Goal: Task Accomplishment & Management: Complete application form

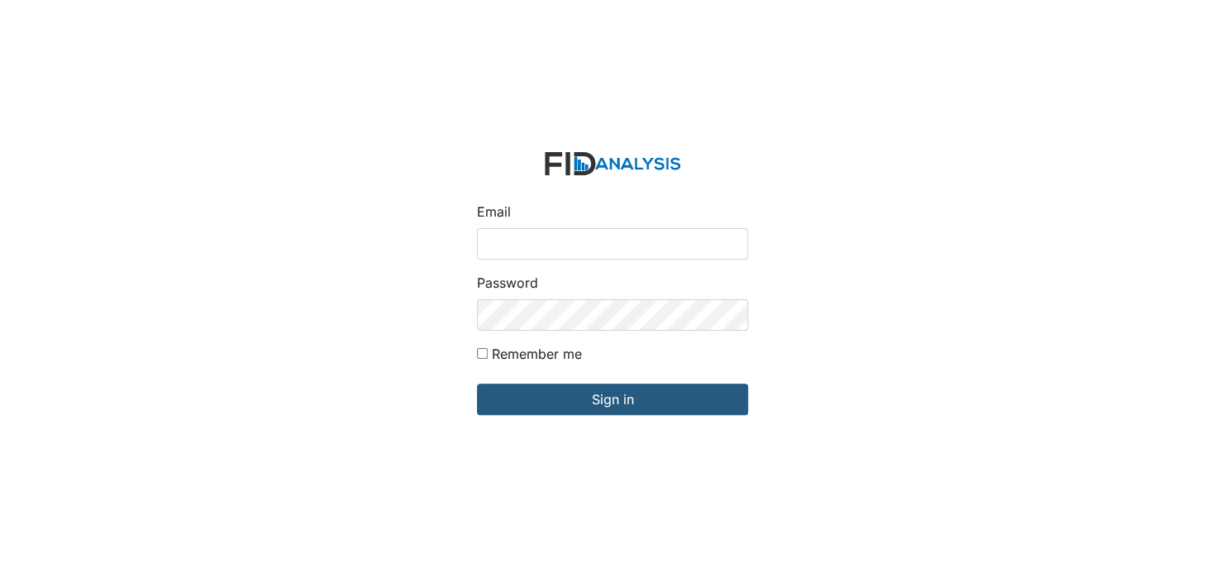
click at [520, 244] on input "Email" at bounding box center [612, 243] width 271 height 31
type input "[EMAIL_ADDRESS][DOMAIN_NAME]"
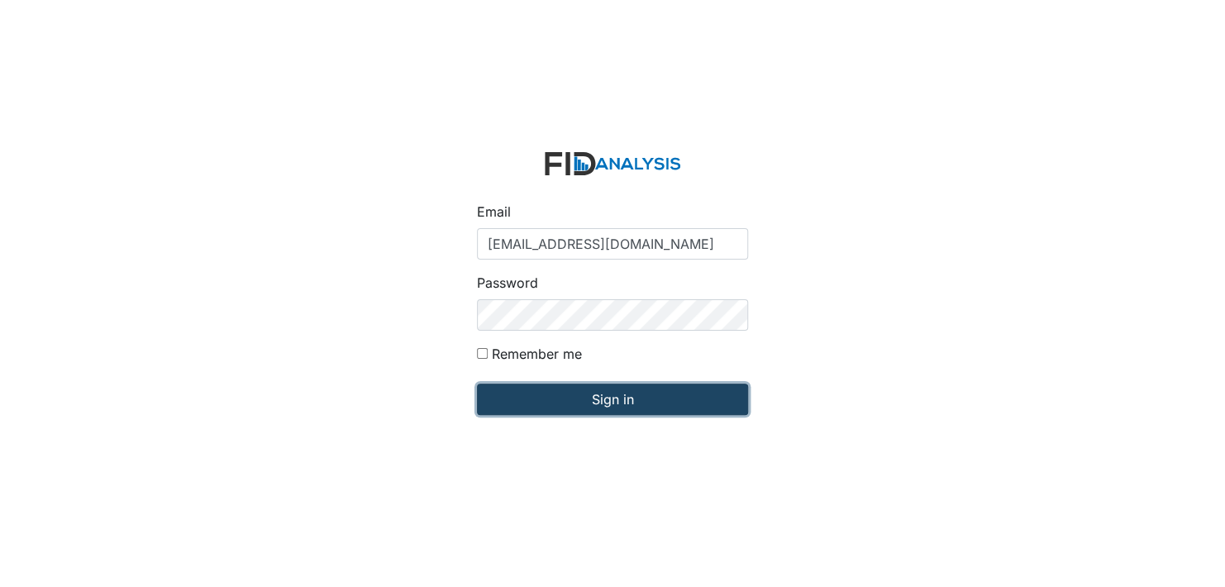
click at [612, 408] on input "Sign in" at bounding box center [612, 399] width 271 height 31
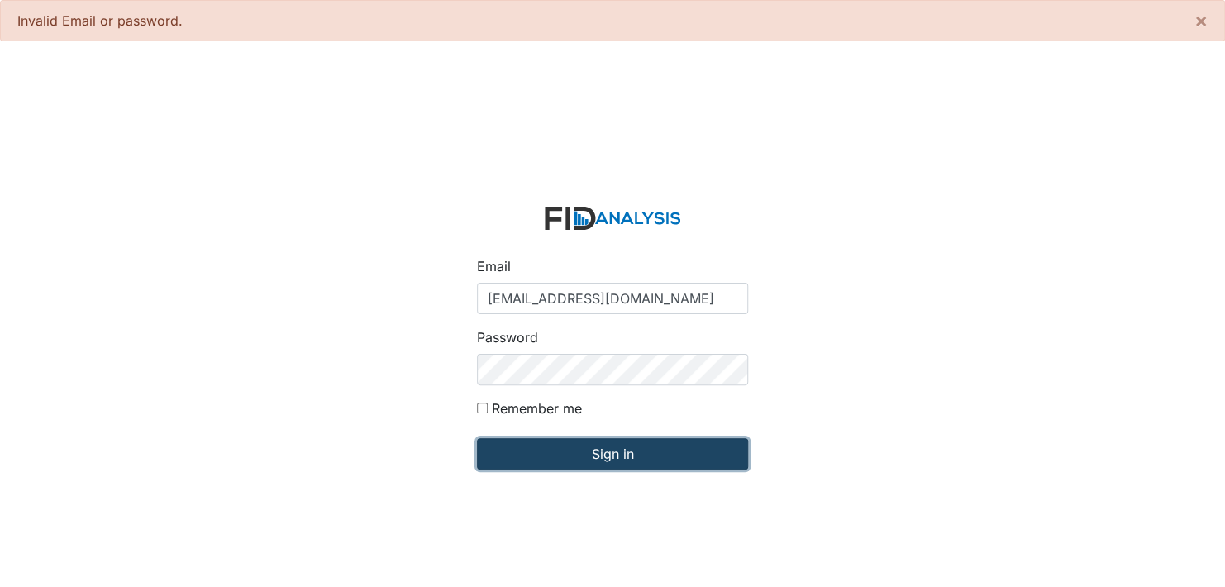
click at [581, 451] on input "Sign in" at bounding box center [612, 453] width 271 height 31
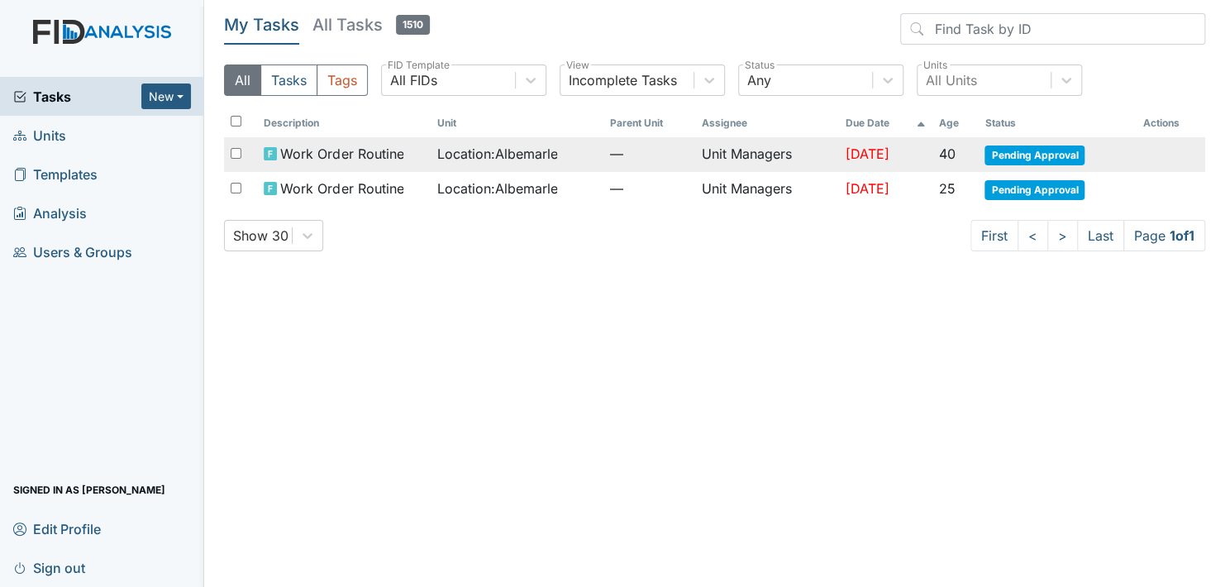
click at [1041, 157] on span "Pending Approval" at bounding box center [1034, 155] width 100 height 20
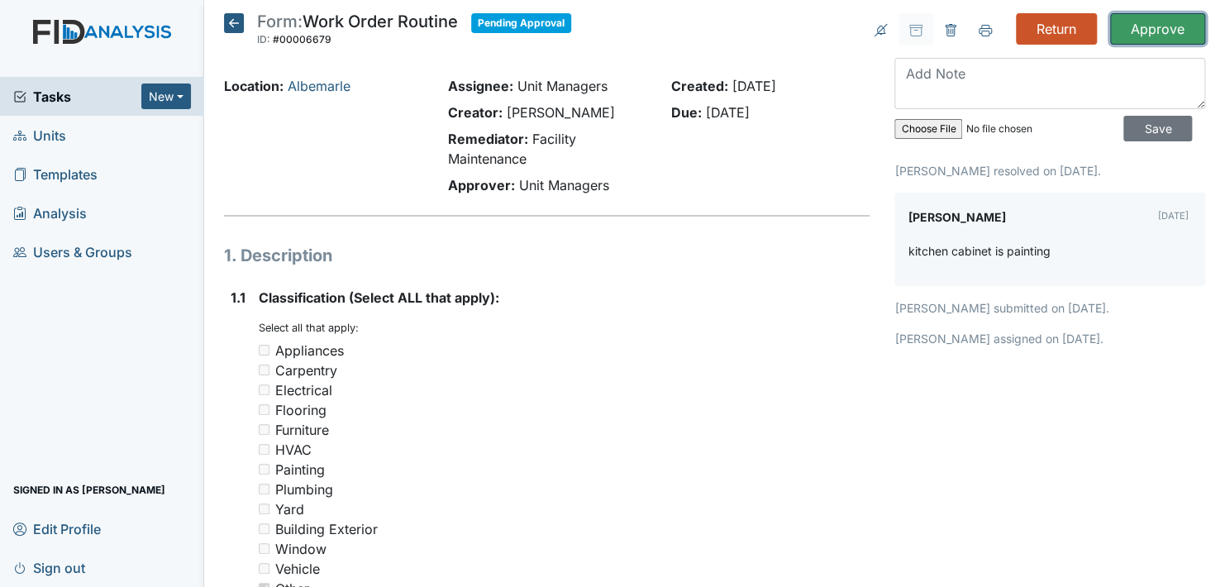
click at [1148, 26] on input "Approve" at bounding box center [1157, 28] width 95 height 31
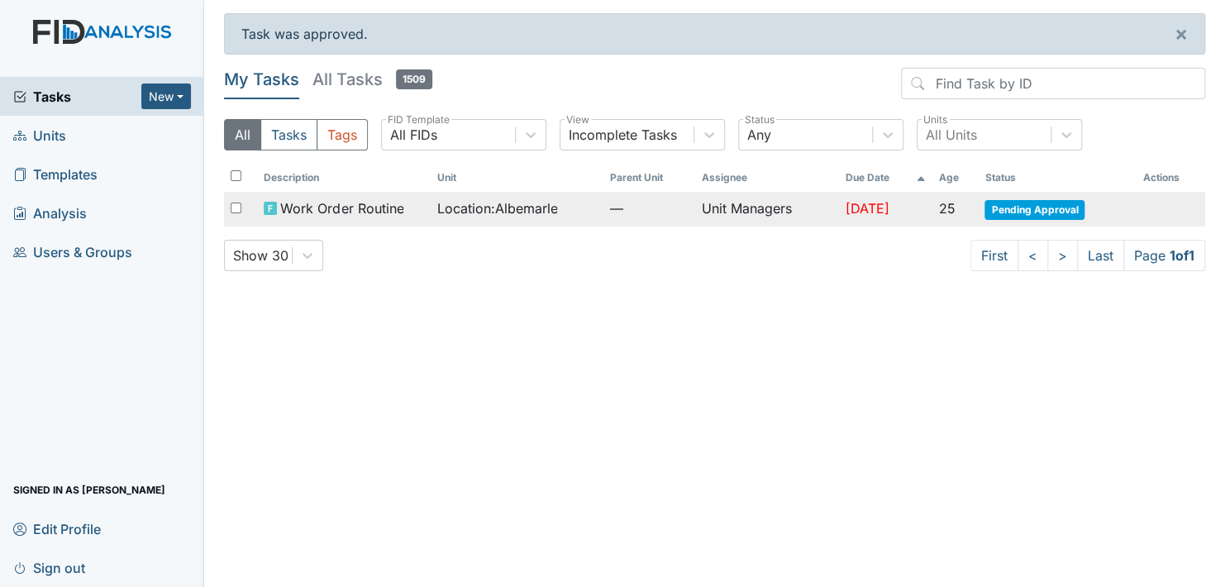
click at [1018, 207] on span "Pending Approval" at bounding box center [1034, 210] width 100 height 20
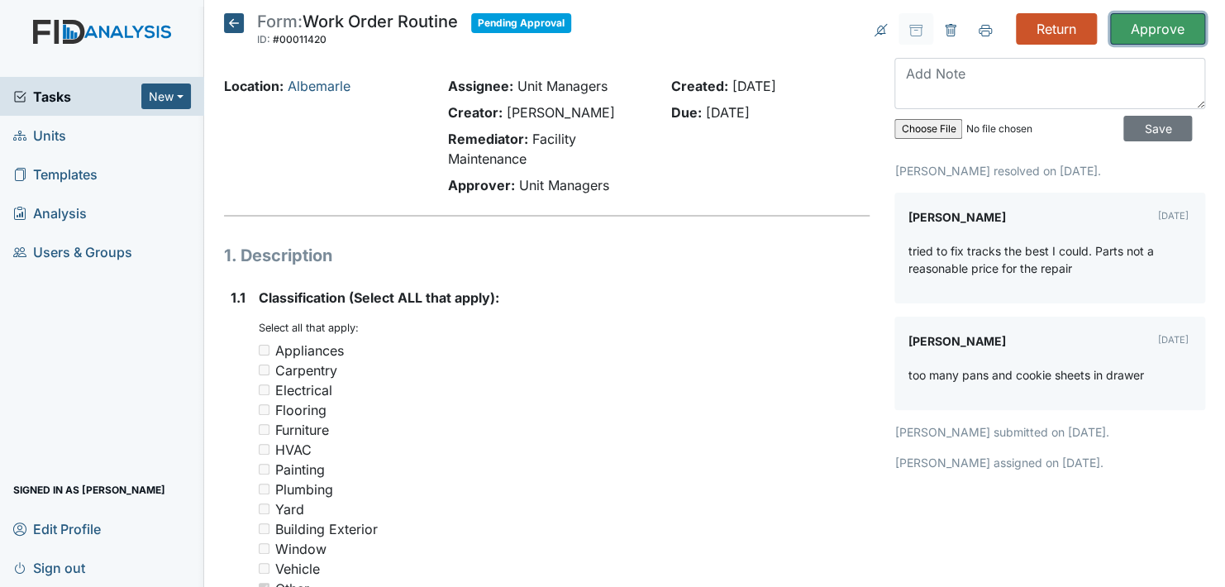
click at [1143, 31] on input "Approve" at bounding box center [1157, 28] width 95 height 31
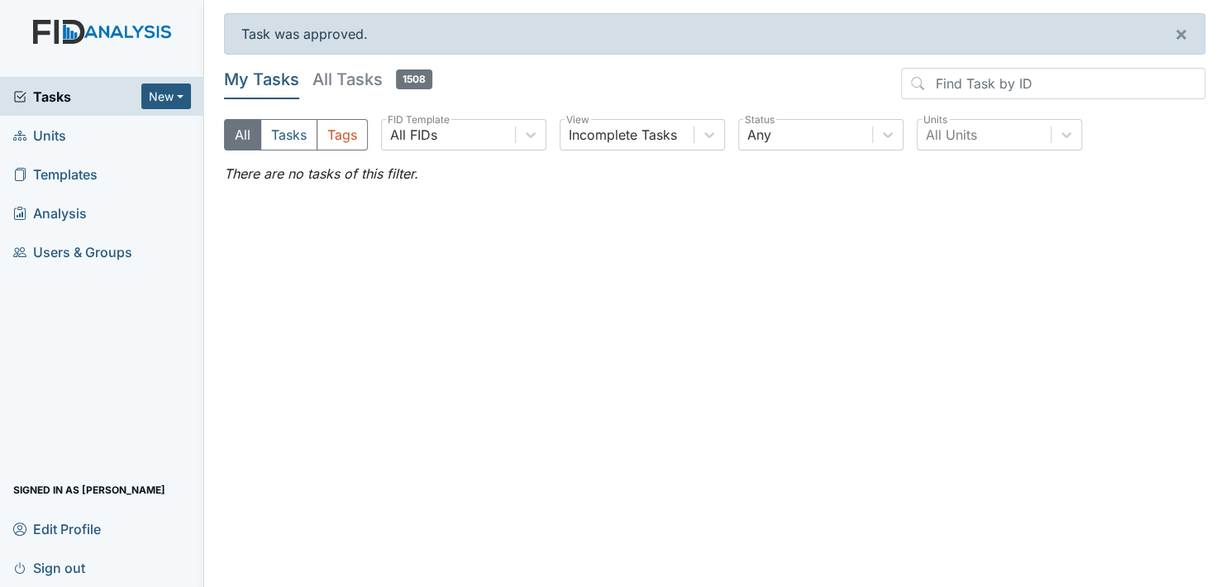
click at [57, 140] on span "Units" at bounding box center [39, 135] width 53 height 26
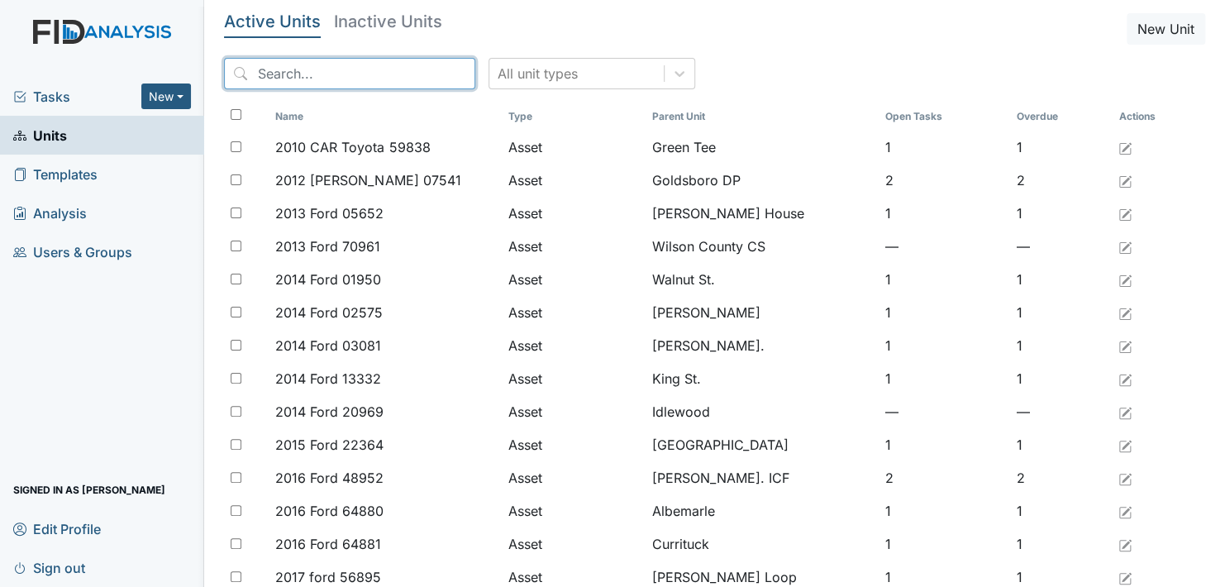
click at [298, 69] on input "search" at bounding box center [349, 73] width 251 height 31
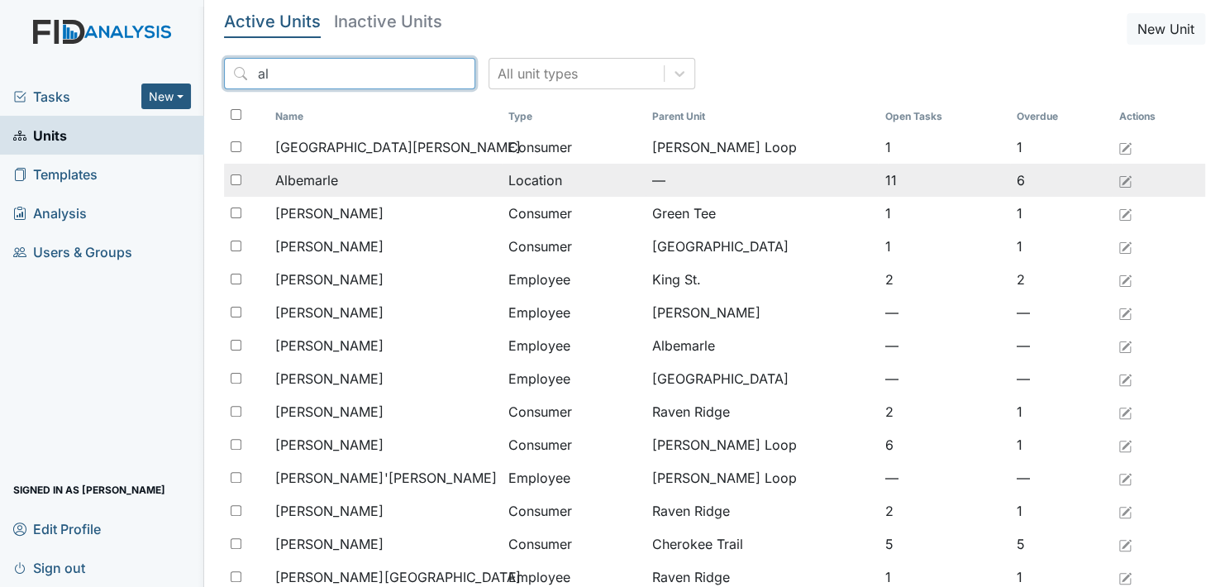
type input "al"
click at [298, 177] on span "Albemarle" at bounding box center [306, 180] width 63 height 20
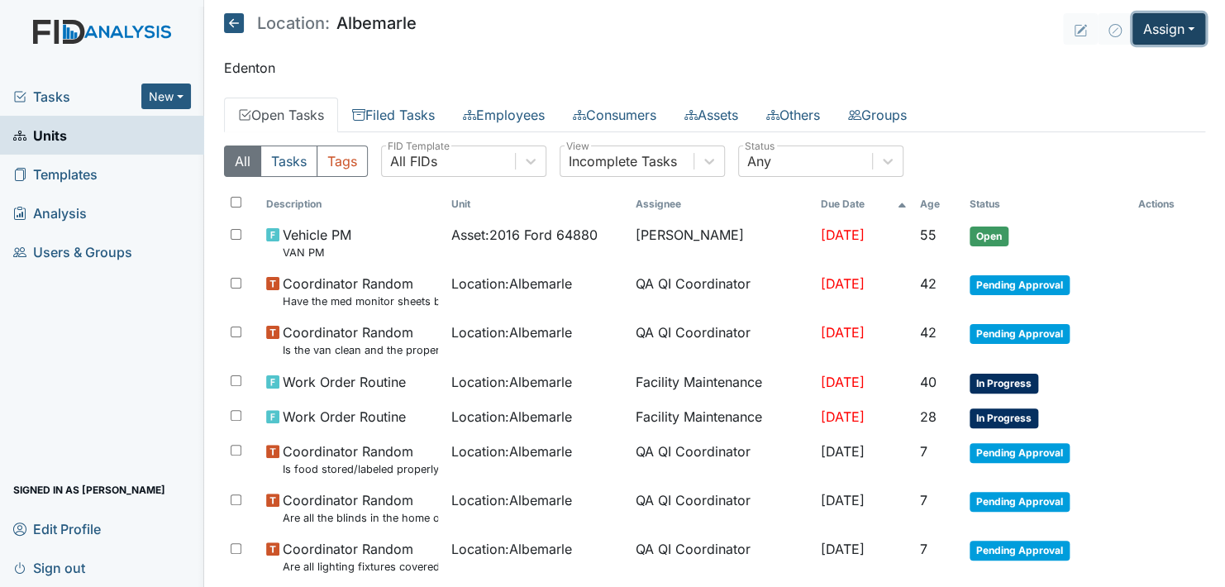
click at [1175, 28] on button "Assign" at bounding box center [1168, 28] width 73 height 31
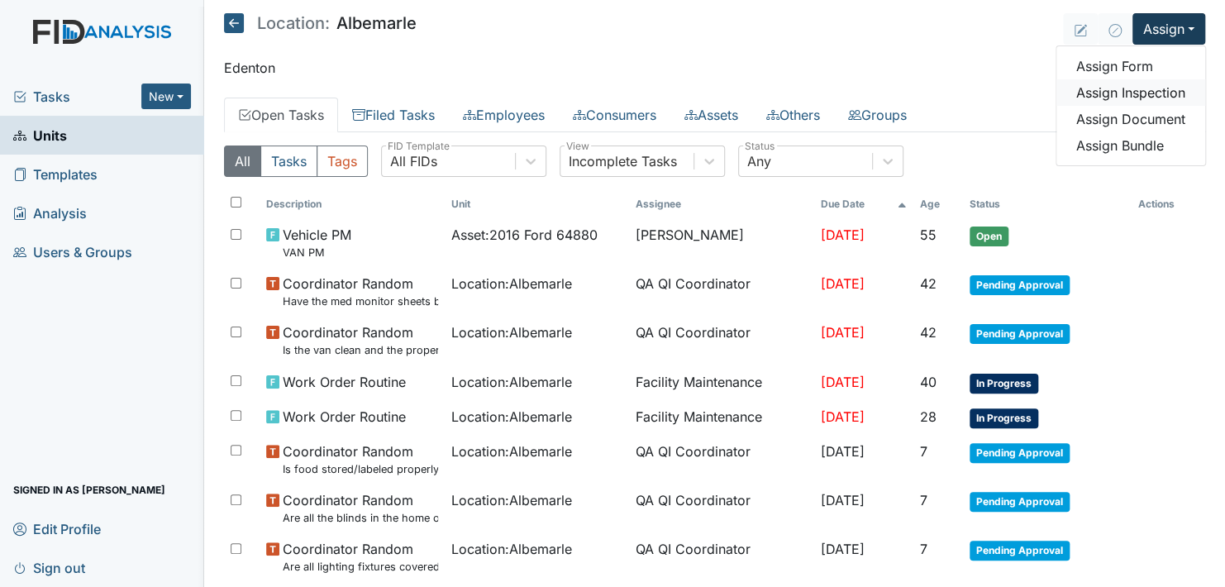
click at [1140, 93] on link "Assign Inspection" at bounding box center [1130, 92] width 149 height 26
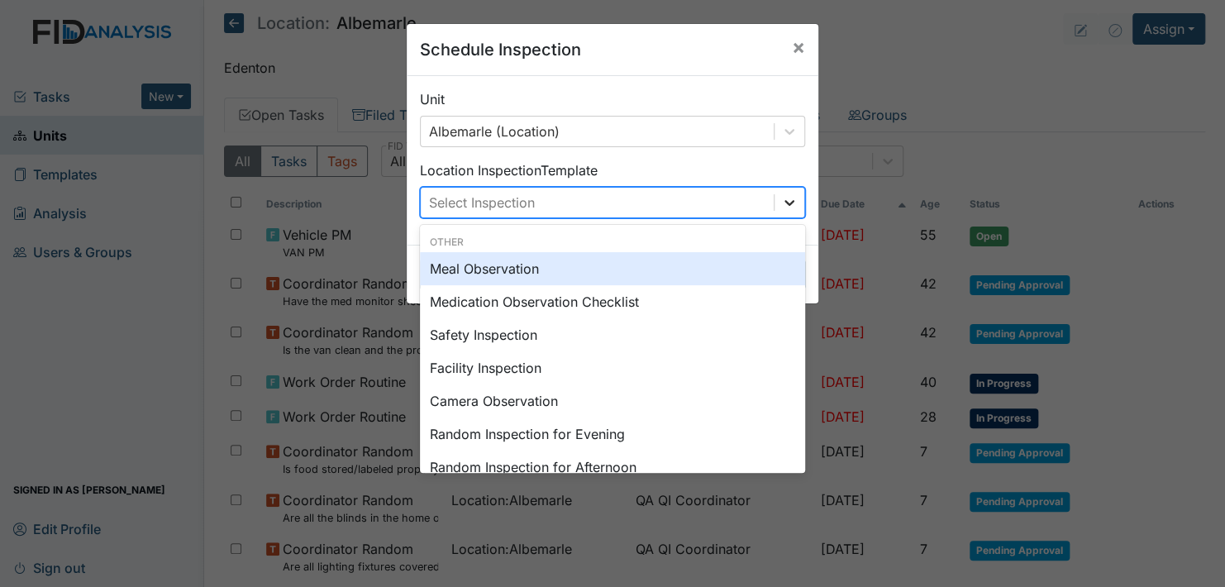
click at [783, 202] on icon at bounding box center [789, 202] width 17 height 17
click at [678, 272] on div "Meal Observation" at bounding box center [612, 268] width 385 height 33
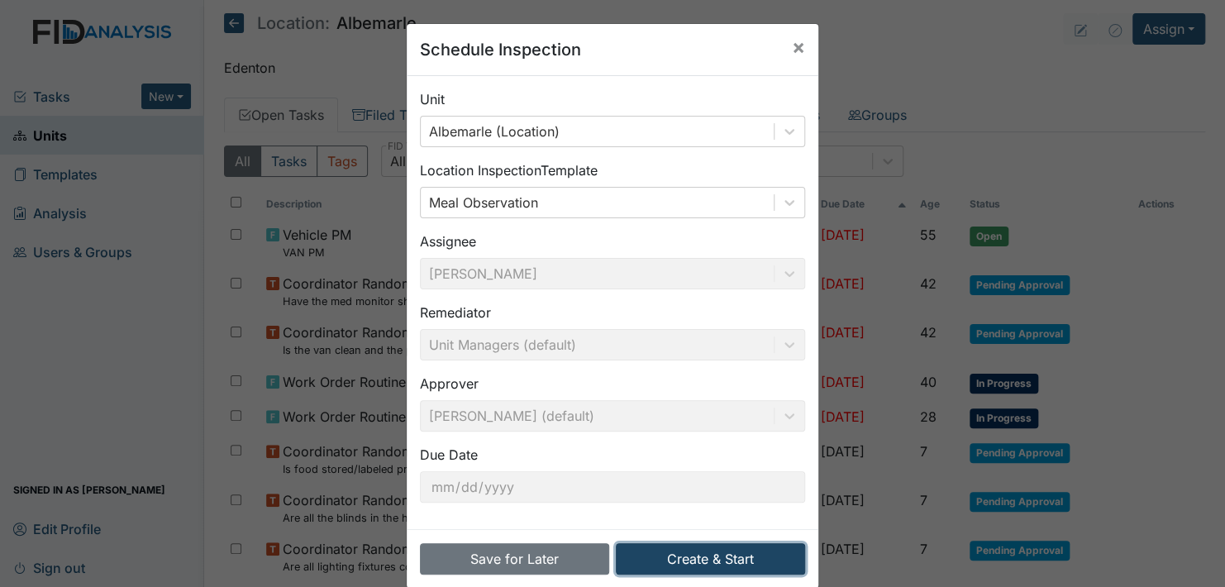
click at [712, 558] on button "Create & Start" at bounding box center [710, 558] width 189 height 31
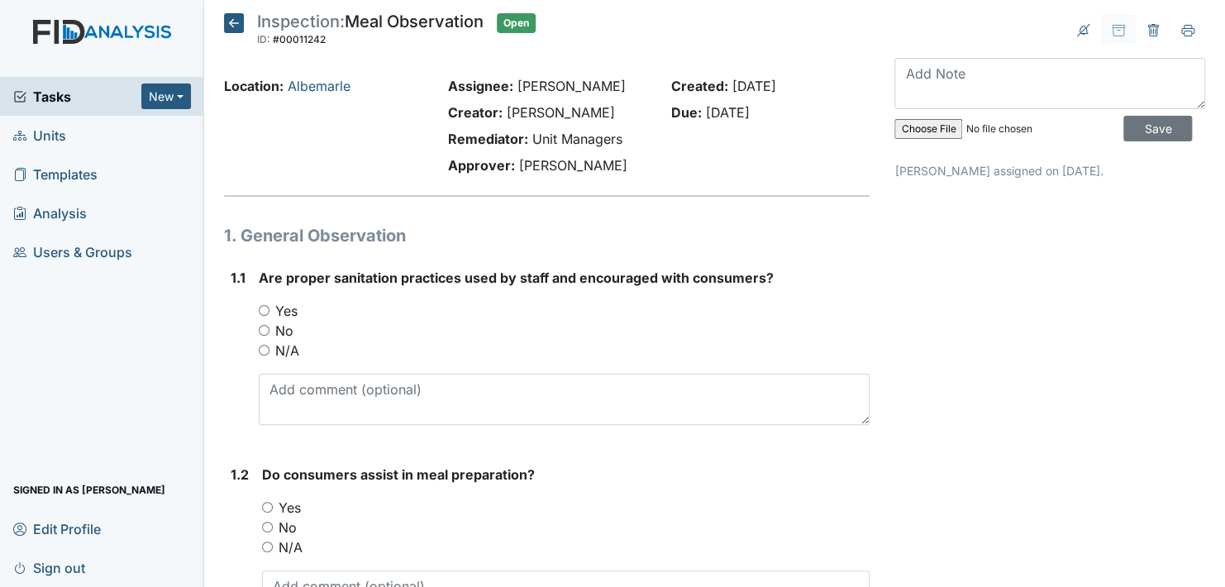
click at [262, 309] on input "Yes" at bounding box center [264, 310] width 11 height 11
radio input "true"
click at [266, 504] on input "Yes" at bounding box center [267, 507] width 11 height 11
radio input "true"
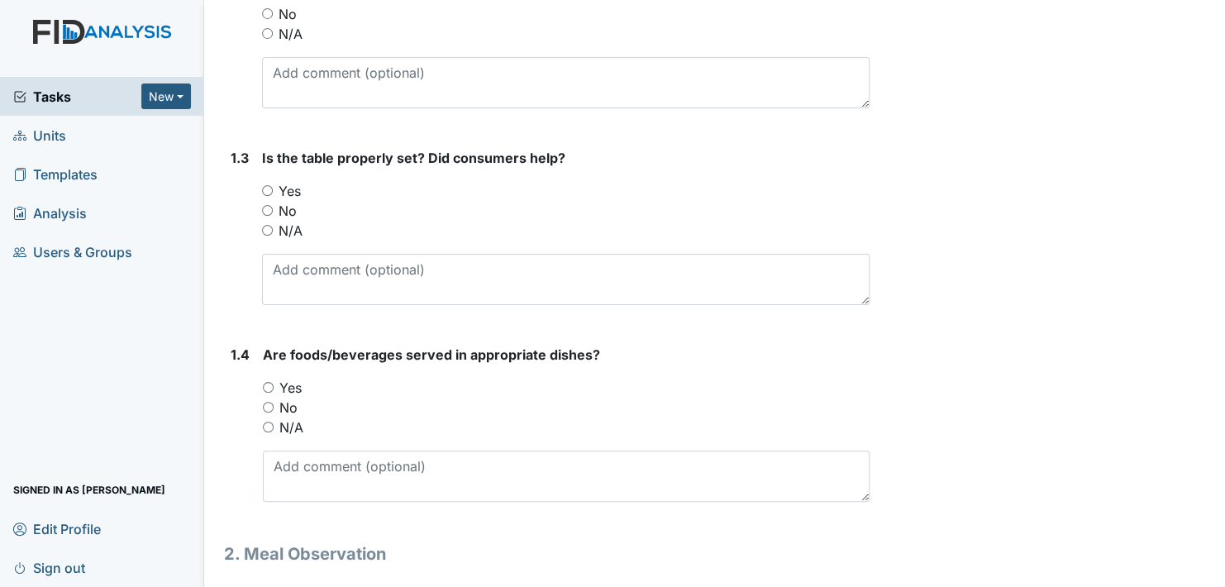
click at [236, 190] on div "1.3" at bounding box center [240, 233] width 18 height 170
click at [264, 189] on input "Yes" at bounding box center [267, 190] width 11 height 11
radio input "true"
click at [266, 388] on input "Yes" at bounding box center [268, 387] width 11 height 11
radio input "true"
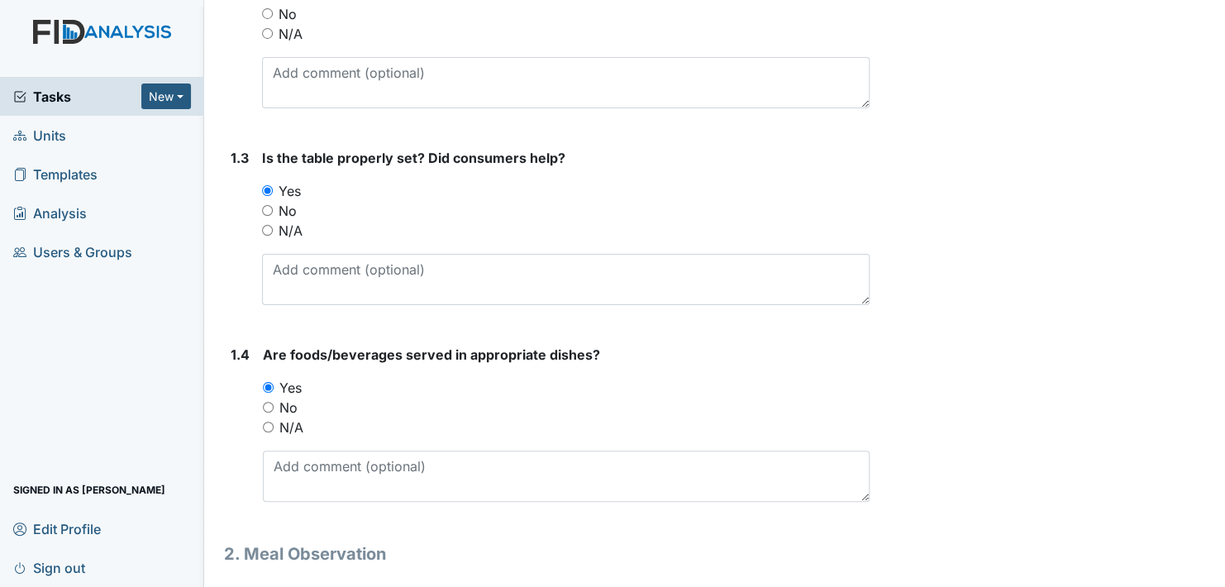
scroll to position [1027, 0]
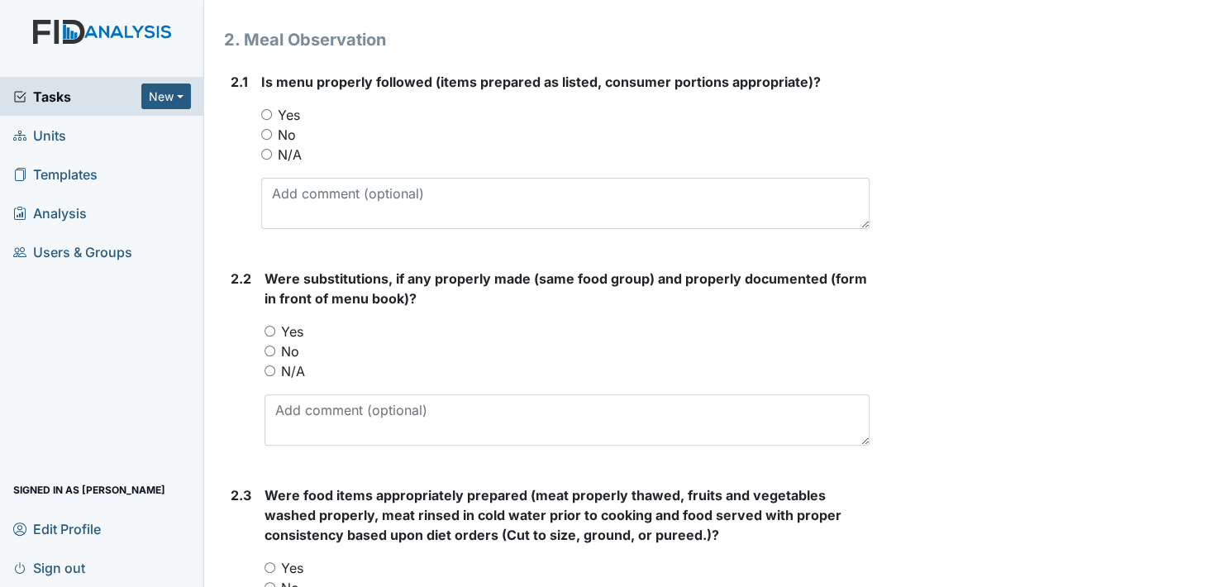
click at [265, 112] on input "Yes" at bounding box center [266, 114] width 11 height 11
radio input "true"
click at [270, 331] on input "Yes" at bounding box center [269, 331] width 11 height 11
radio input "true"
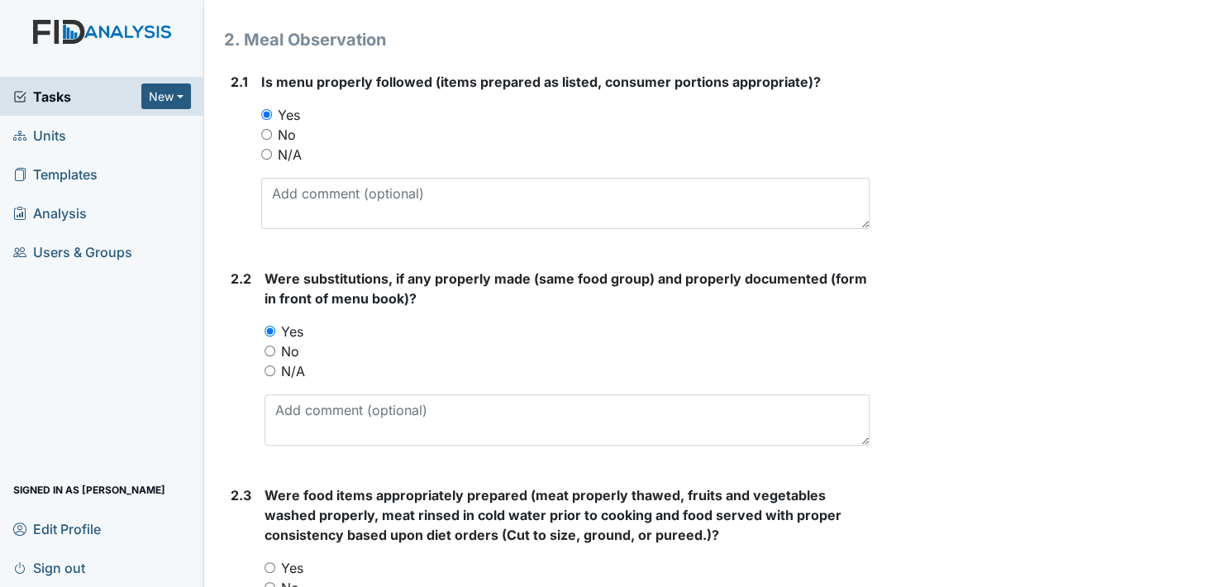
click at [269, 565] on input "Yes" at bounding box center [269, 567] width 11 height 11
radio input "true"
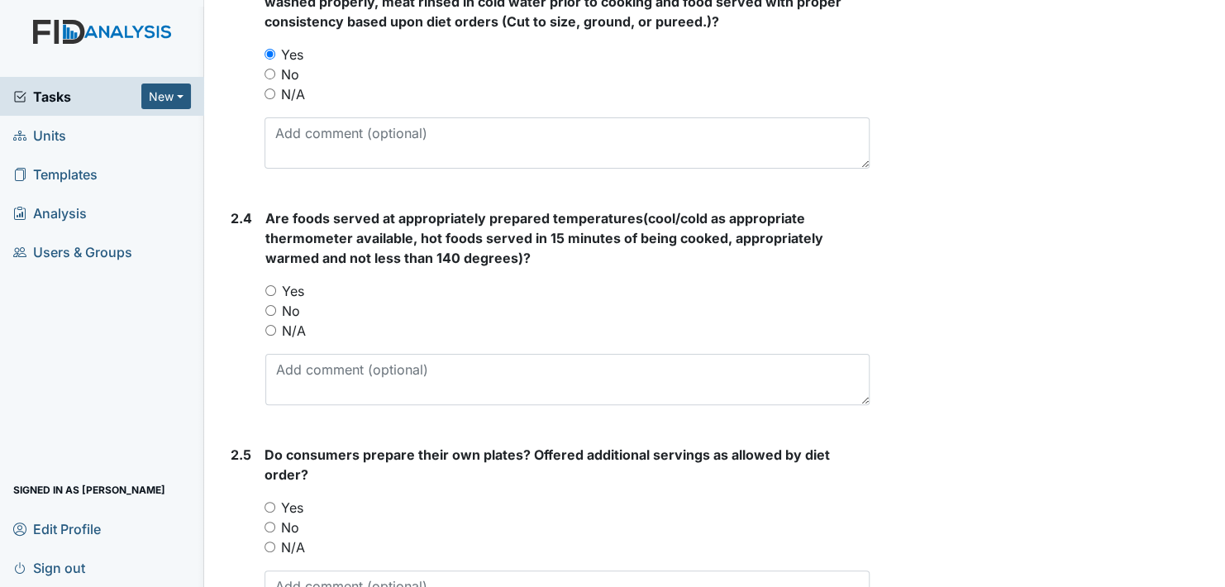
click at [270, 289] on input "Yes" at bounding box center [270, 290] width 11 height 11
radio input "true"
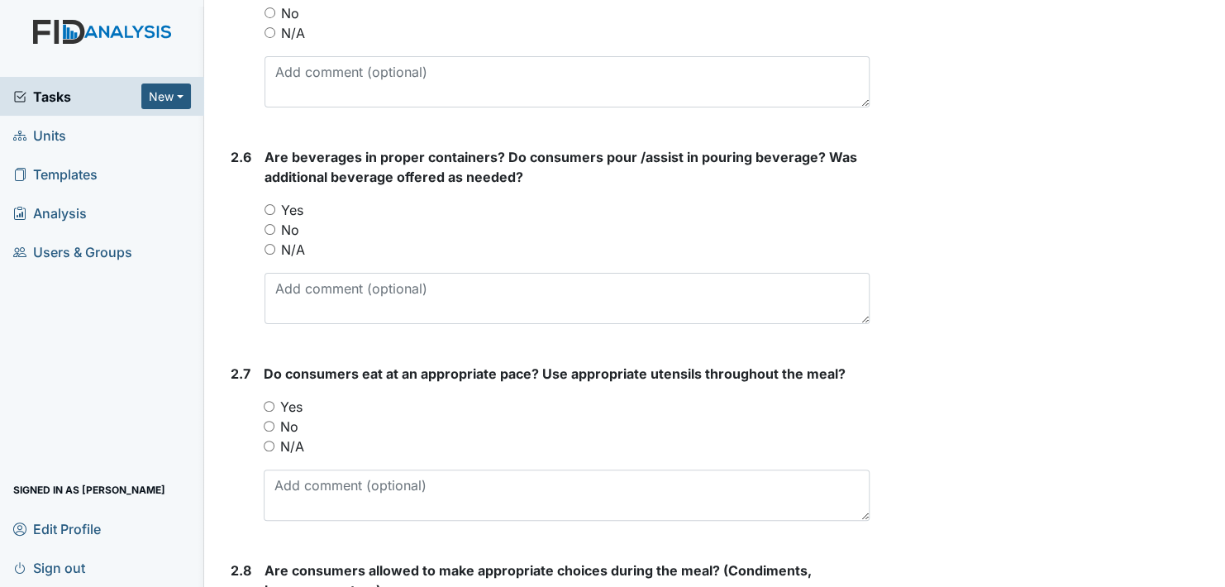
click at [265, 206] on input "Yes" at bounding box center [269, 209] width 11 height 11
radio input "true"
click at [269, 402] on input "Yes" at bounding box center [269, 406] width 11 height 11
radio input "true"
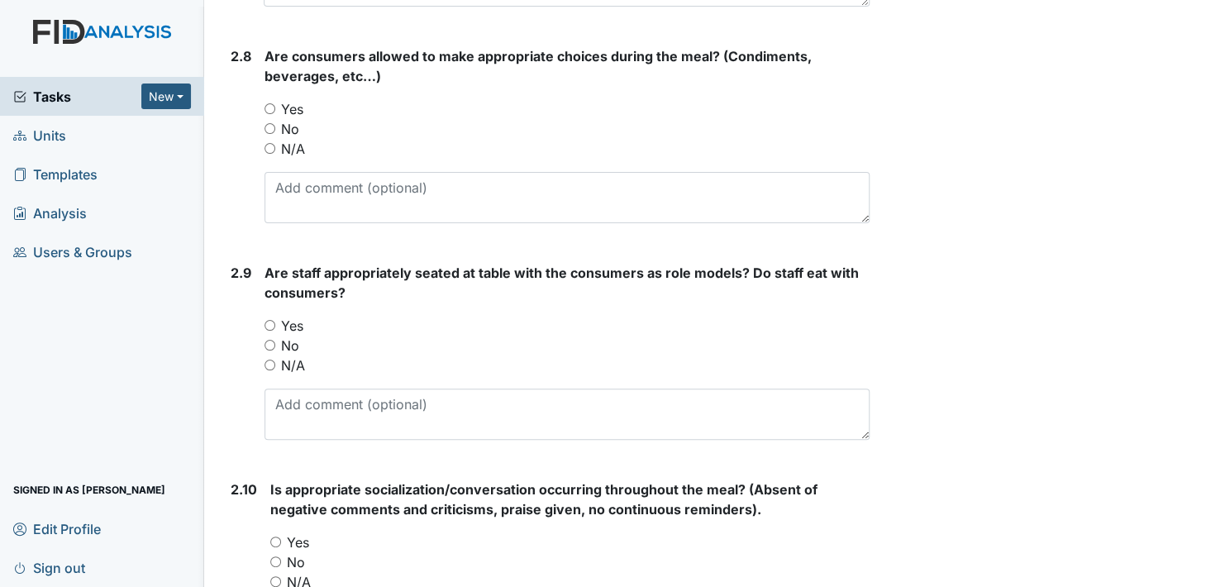
click at [269, 104] on input "Yes" at bounding box center [269, 108] width 11 height 11
radio input "true"
click at [268, 320] on input "Yes" at bounding box center [269, 325] width 11 height 11
radio input "true"
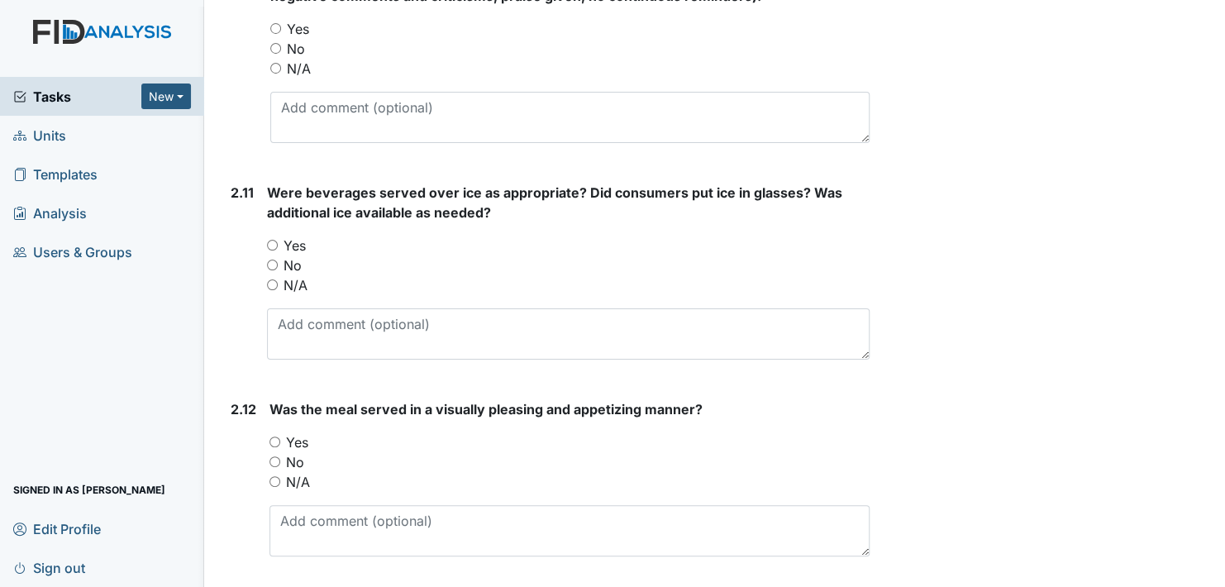
scroll to position [3425, 0]
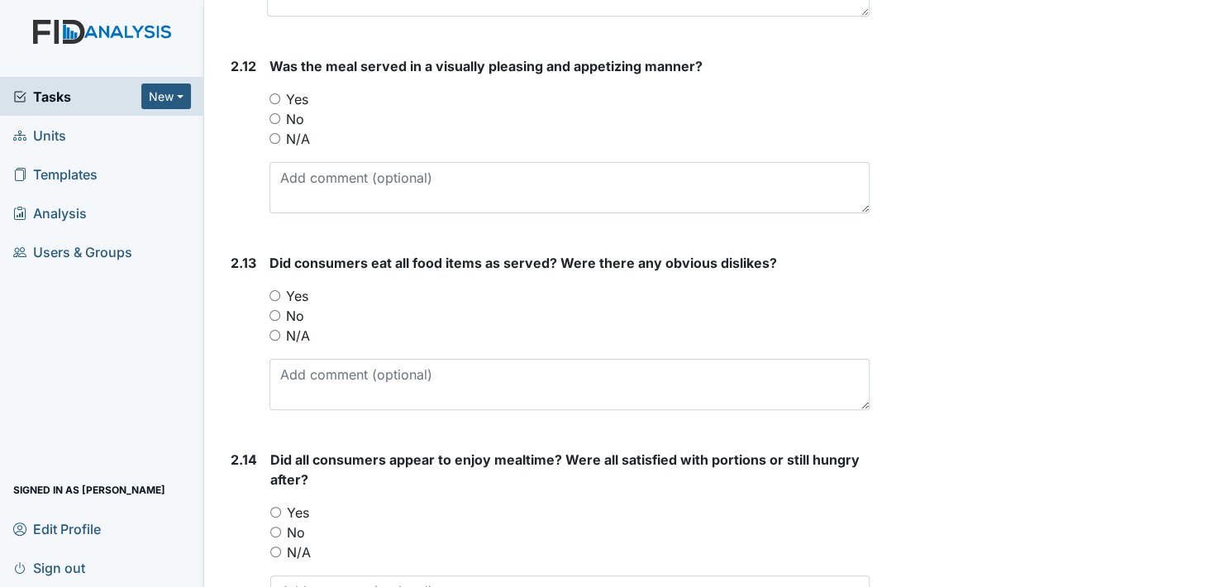
click at [277, 94] on input "Yes" at bounding box center [274, 98] width 11 height 11
radio input "true"
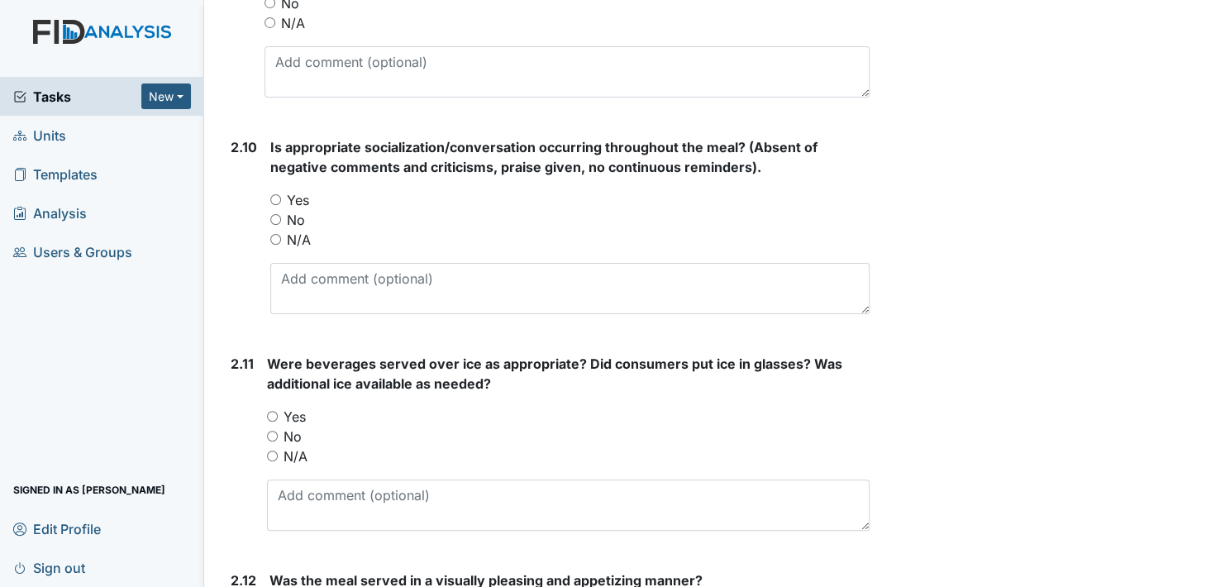
click at [269, 411] on input "Yes" at bounding box center [272, 416] width 11 height 11
radio input "true"
click at [274, 195] on input "Yes" at bounding box center [275, 199] width 11 height 11
radio input "true"
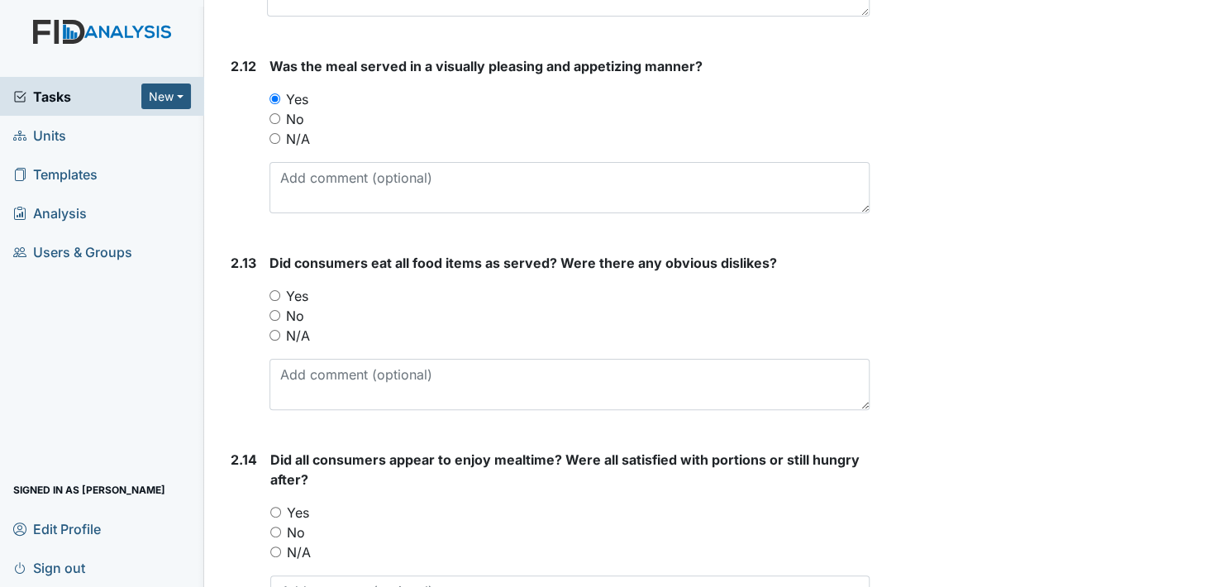
click at [275, 290] on input "Yes" at bounding box center [274, 295] width 11 height 11
radio input "true"
click at [275, 507] on input "Yes" at bounding box center [275, 512] width 11 height 11
radio input "true"
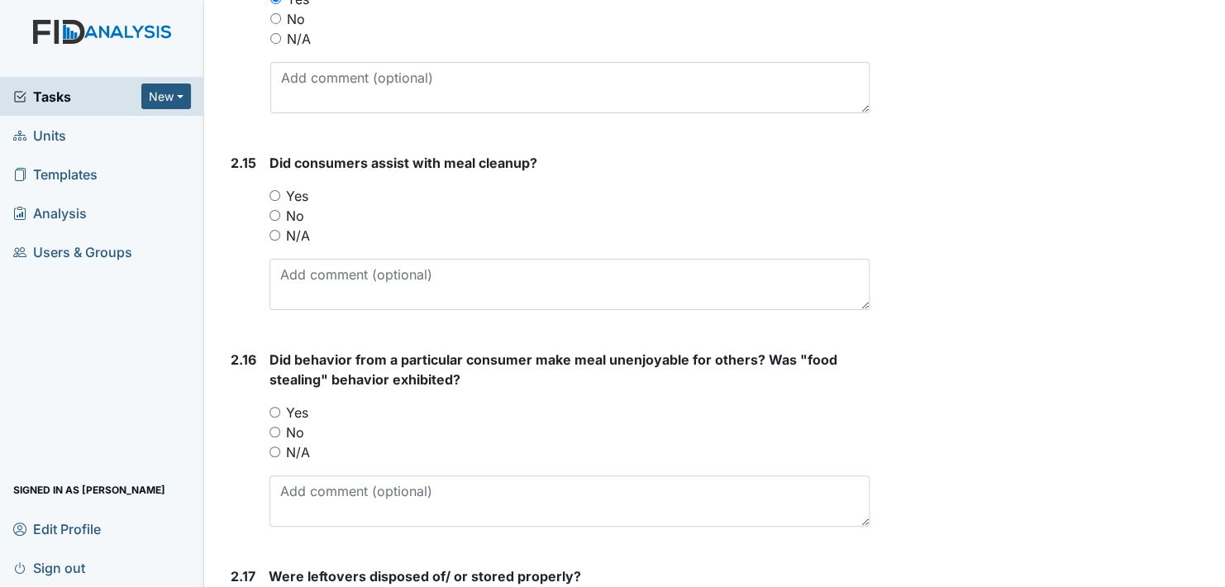
click at [275, 190] on input "Yes" at bounding box center [274, 195] width 11 height 11
radio input "true"
click at [272, 426] on input "No" at bounding box center [274, 431] width 11 height 11
radio input "true"
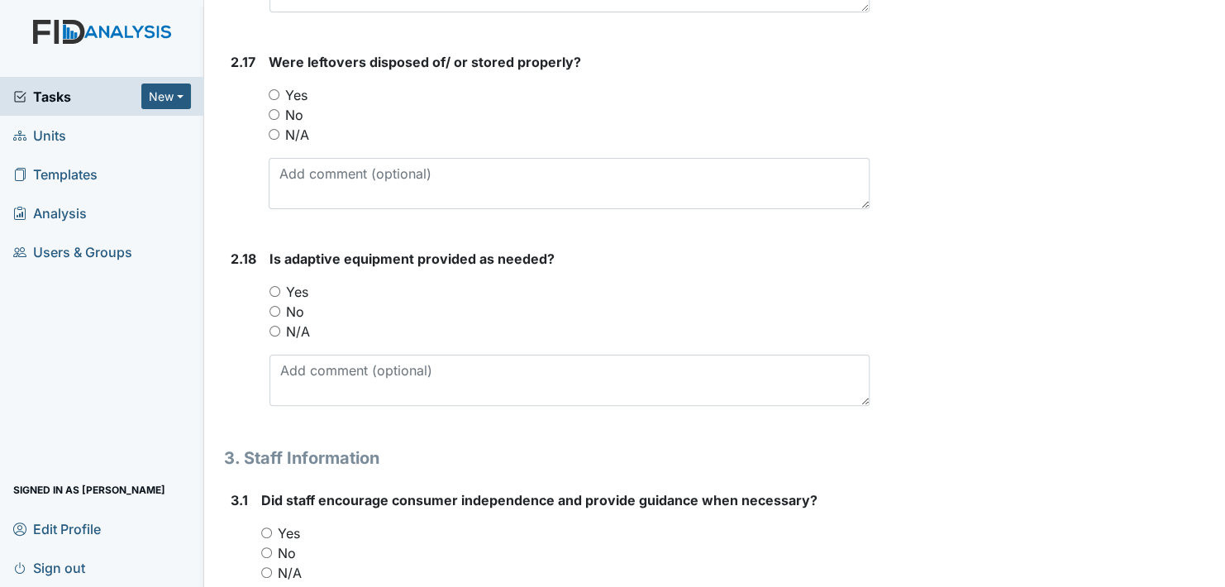
click at [270, 89] on input "Yes" at bounding box center [274, 94] width 11 height 11
radio input "true"
click at [275, 286] on input "Yes" at bounding box center [274, 291] width 11 height 11
radio input "true"
click at [272, 523] on div "Yes" at bounding box center [565, 533] width 608 height 20
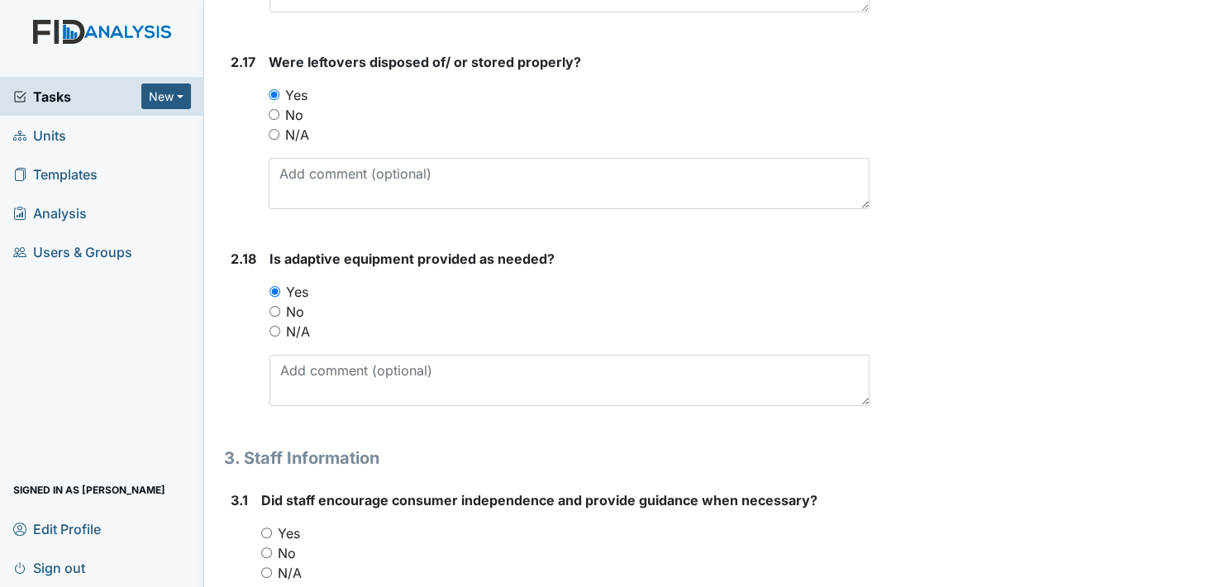
click at [264, 527] on input "Yes" at bounding box center [266, 532] width 11 height 11
radio input "true"
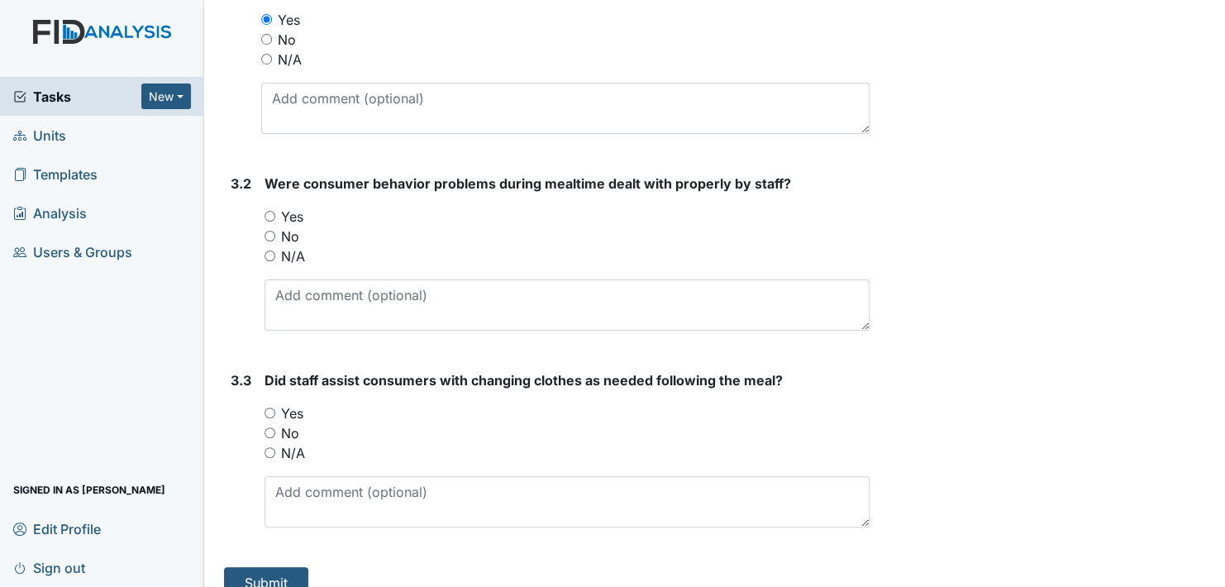
click at [269, 407] on input "Yes" at bounding box center [269, 412] width 11 height 11
radio input "true"
click at [269, 211] on input "Yes" at bounding box center [269, 216] width 11 height 11
radio input "true"
click at [286, 569] on button "Submit" at bounding box center [266, 582] width 84 height 31
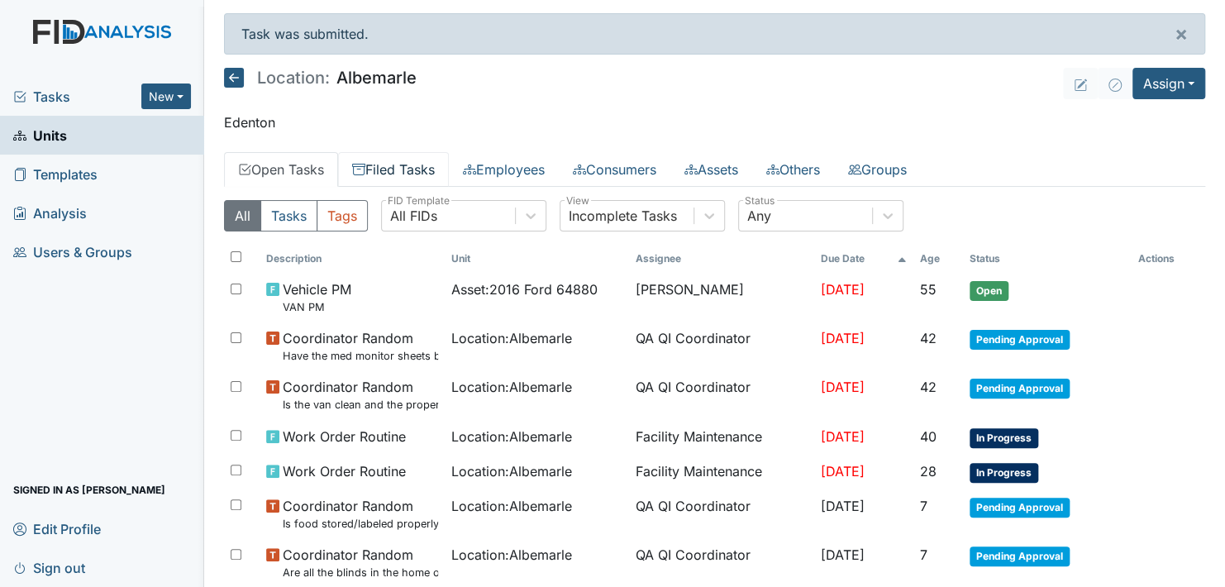
click at [398, 175] on link "Filed Tasks" at bounding box center [393, 169] width 111 height 35
